Goal: Task Accomplishment & Management: Manage account settings

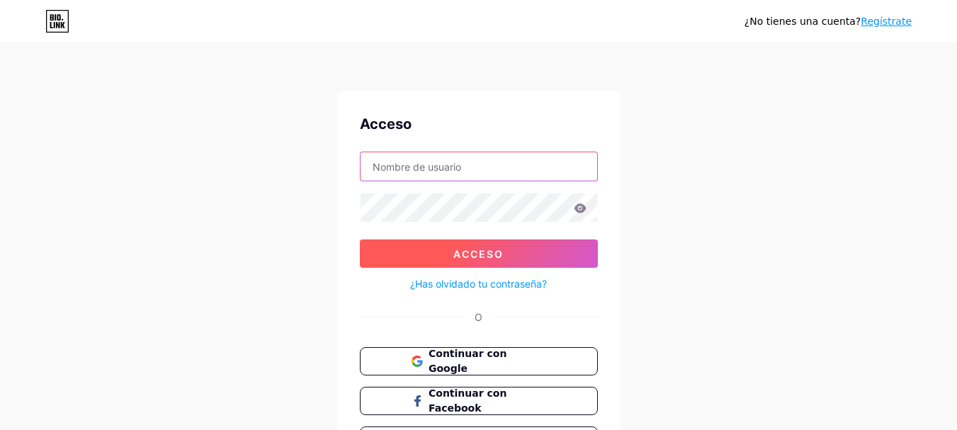
type input "[EMAIL_ADDRESS][DOMAIN_NAME]"
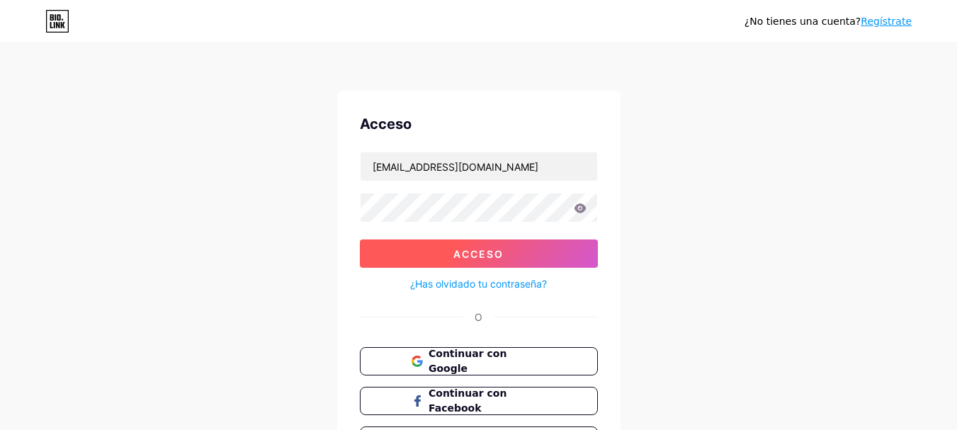
click at [511, 254] on button "Acceso" at bounding box center [479, 253] width 238 height 28
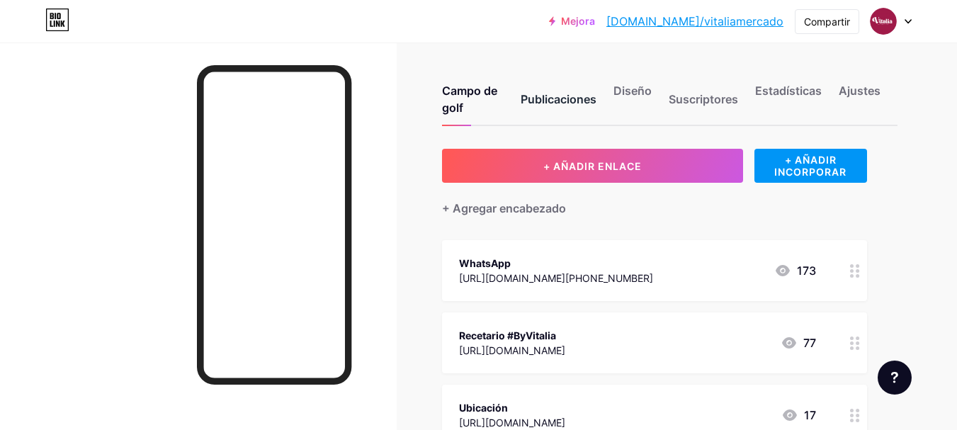
click at [564, 97] on font "Publicaciones" at bounding box center [559, 99] width 76 height 14
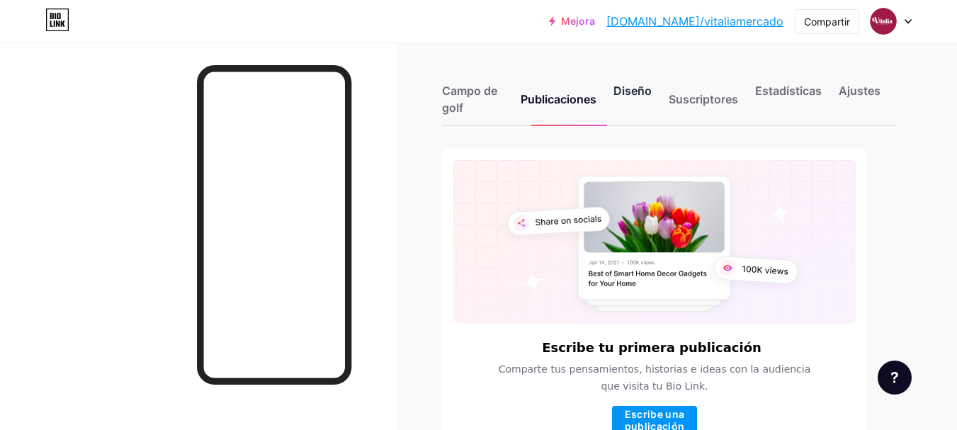
click at [640, 95] on font "Diseño" at bounding box center [633, 91] width 38 height 14
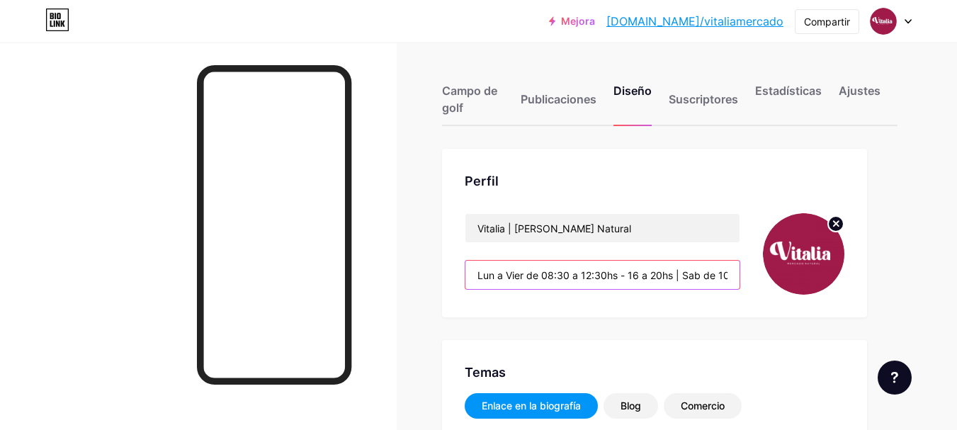
click at [574, 283] on input "Lun a Vier de 08:30 a 12:30hs - 16 a 20hs | Sab de 10 a 13hs - 16:30 a 19:30hs" at bounding box center [602, 275] width 274 height 28
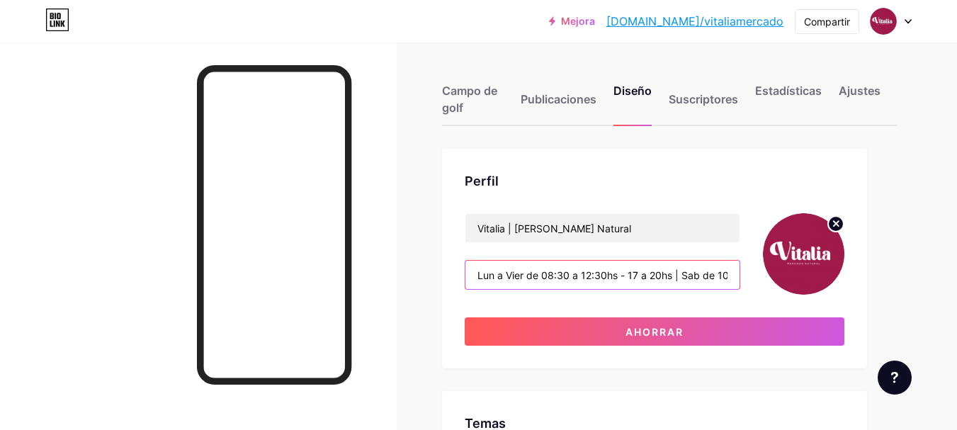
click at [662, 278] on input "Lun a Vier de 08:30 a 12:30hs - 17 a 20hs | Sab de 10 a 13hs - 16:30 a 19:30hs" at bounding box center [602, 275] width 274 height 28
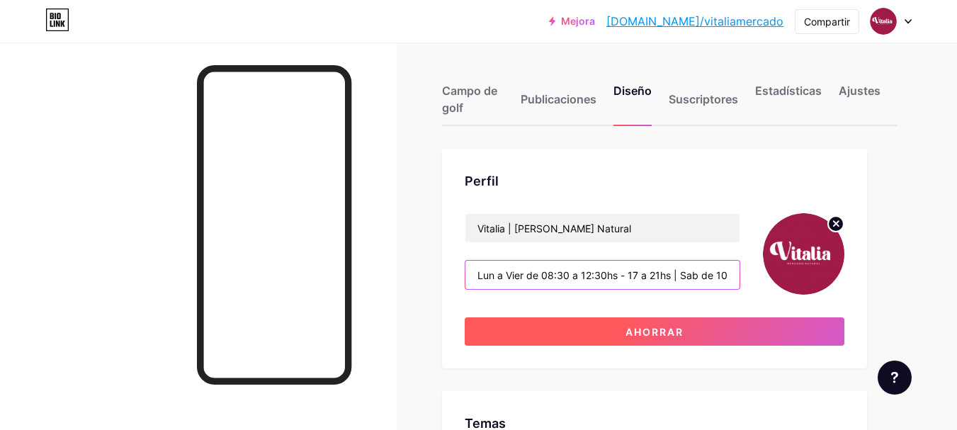
type input "Lun a Vier de 08:30 a 12:30hs - 17 a 21hs | Sab de 10 a 13hs - 16:30 a 19:30hs"
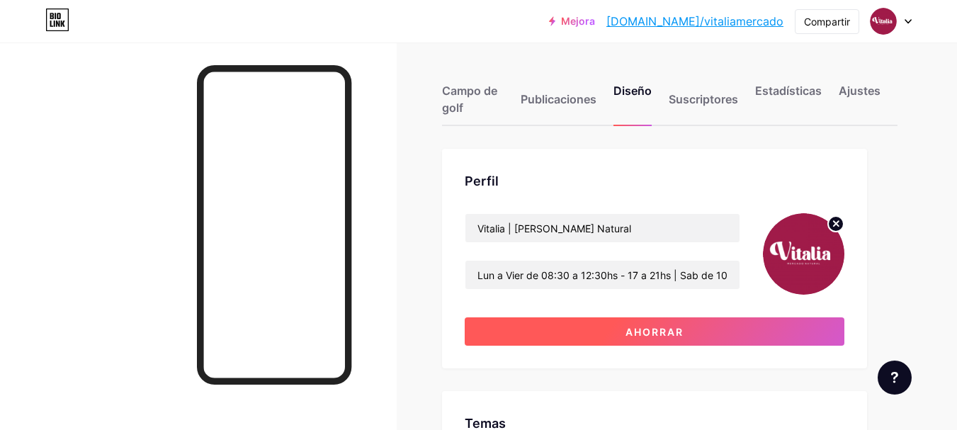
click at [699, 332] on button "Ahorrar" at bounding box center [655, 331] width 380 height 28
